Goal: Information Seeking & Learning: Understand process/instructions

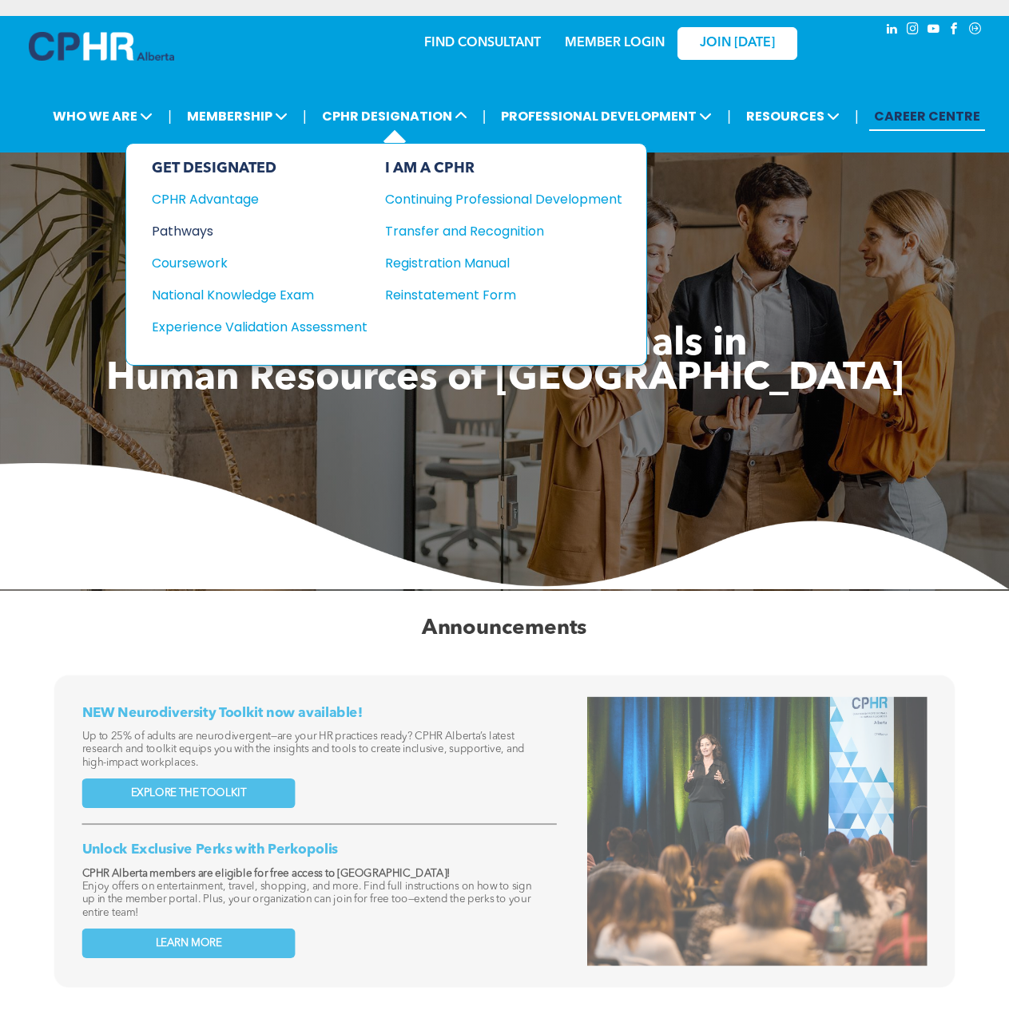
click at [195, 228] on div "Pathways" at bounding box center [249, 231] width 194 height 20
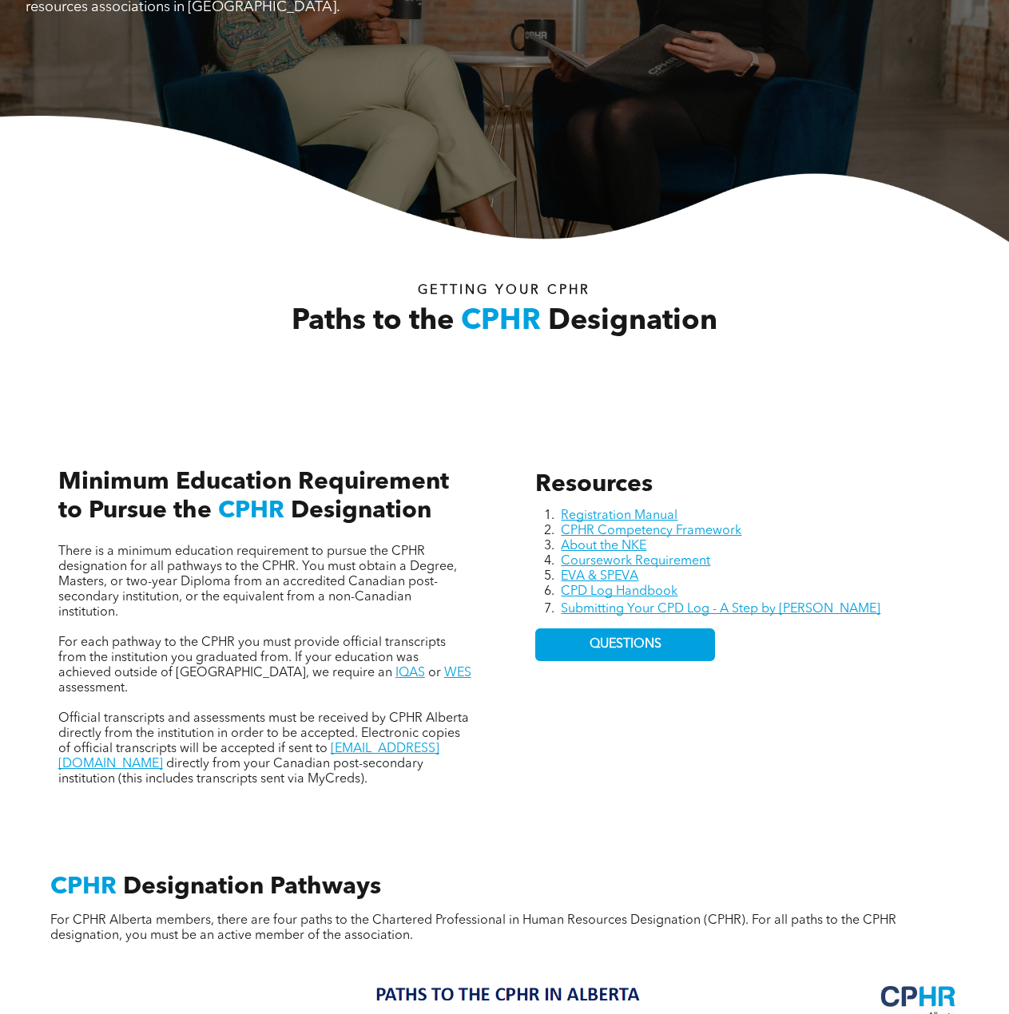
scroll to position [319, 0]
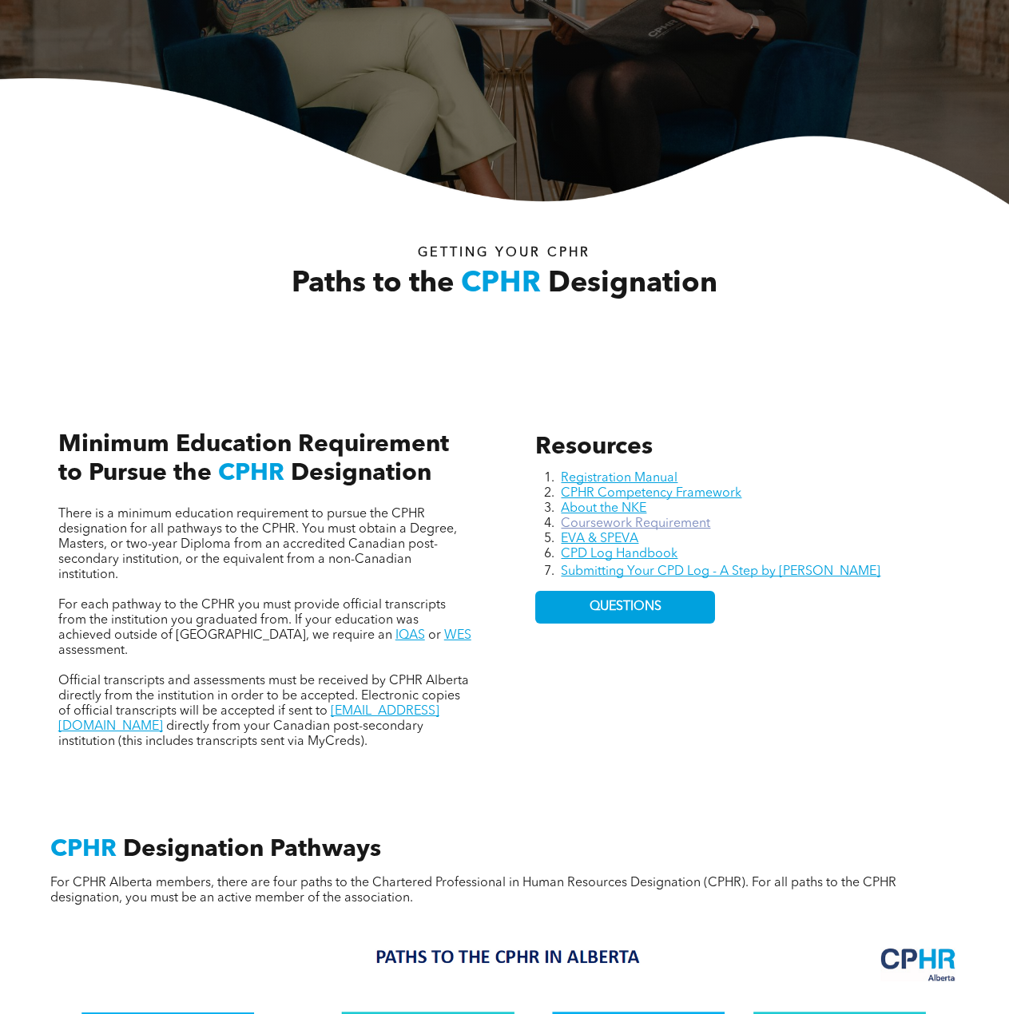
click at [682, 522] on link "Coursework Requirement" at bounding box center [635, 524] width 149 height 13
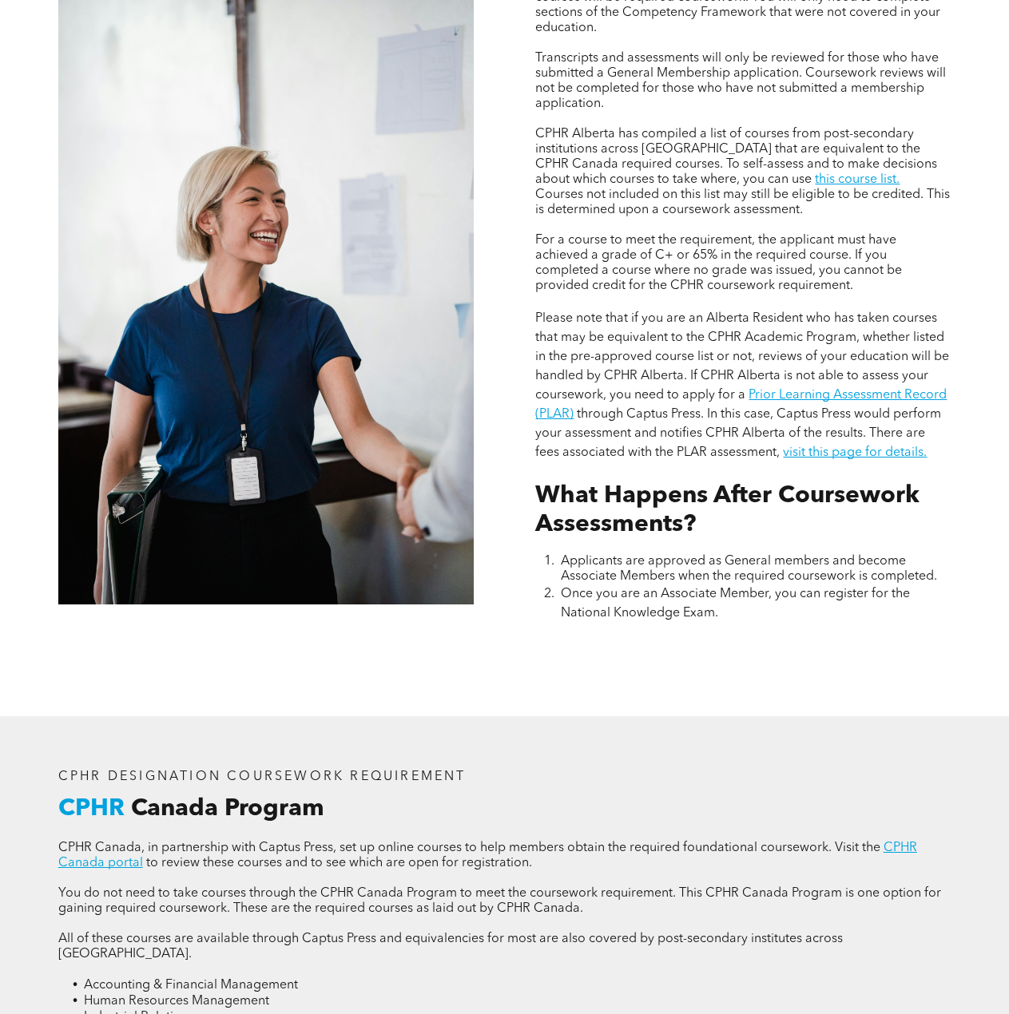
scroll to position [1278, 0]
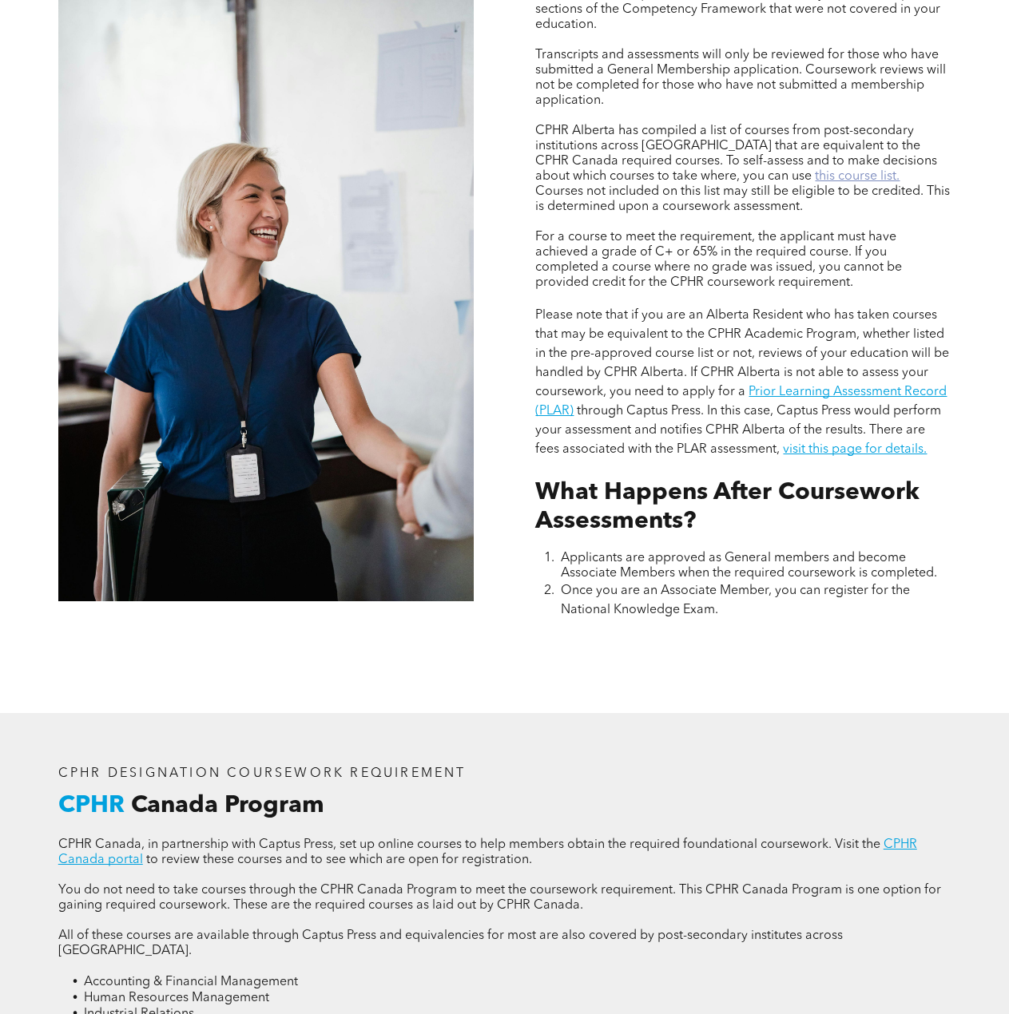
click at [815, 173] on link "this course list." at bounding box center [857, 176] width 85 height 13
